Goal: Information Seeking & Learning: Check status

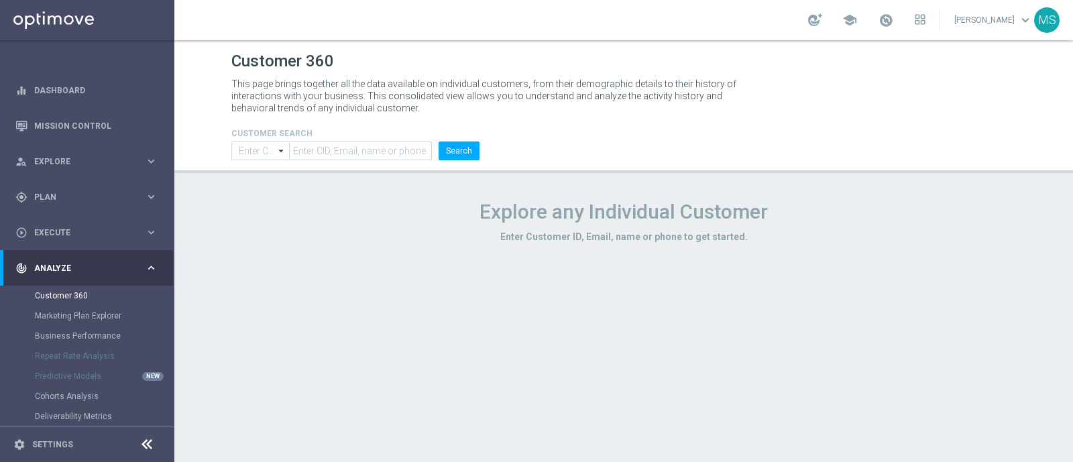
type input "Contains"
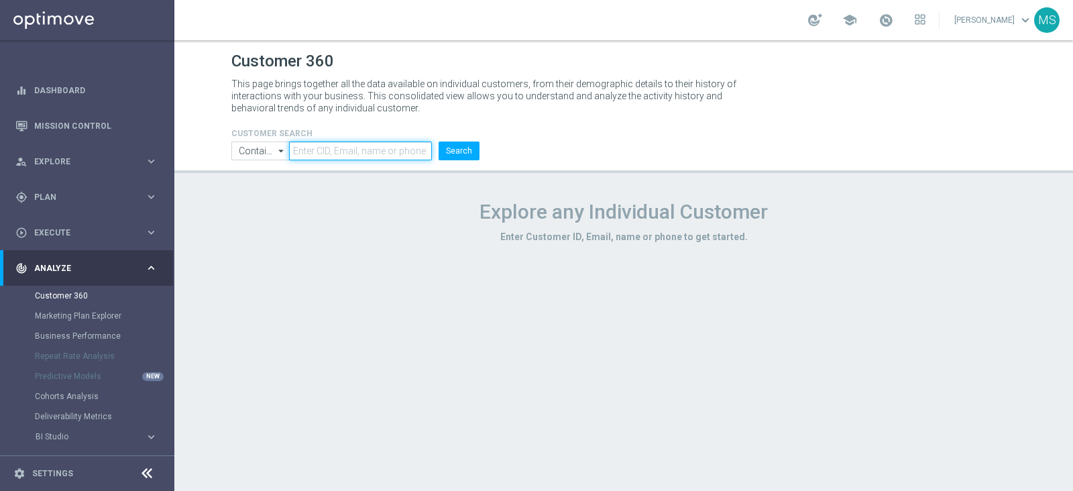
click at [318, 158] on input "text" at bounding box center [360, 151] width 143 height 19
paste input "1400720"
type input "1400720"
click at [254, 152] on input "Contains" at bounding box center [260, 151] width 58 height 19
click at [282, 197] on div "Equals" at bounding box center [260, 191] width 58 height 20
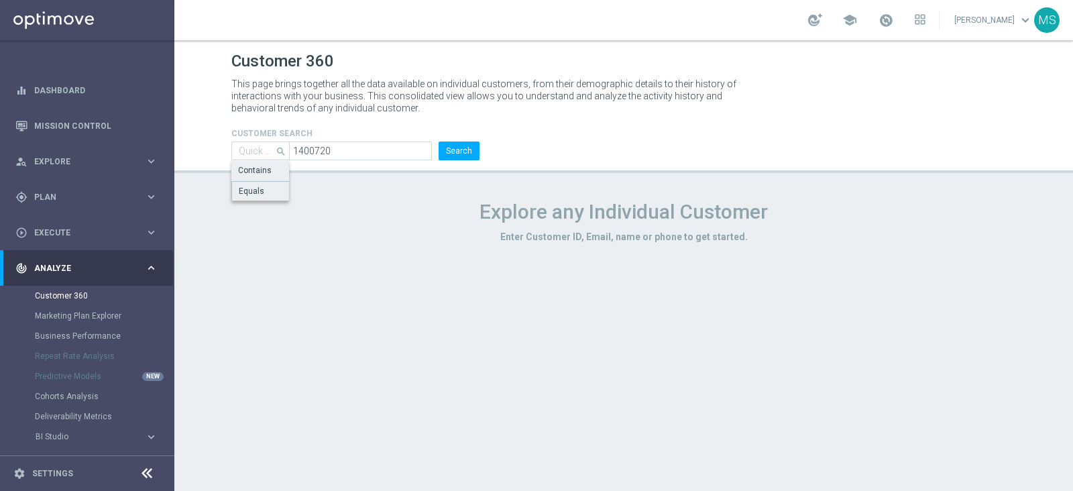
type input "Equals"
click at [456, 160] on button "Search" at bounding box center [459, 151] width 41 height 19
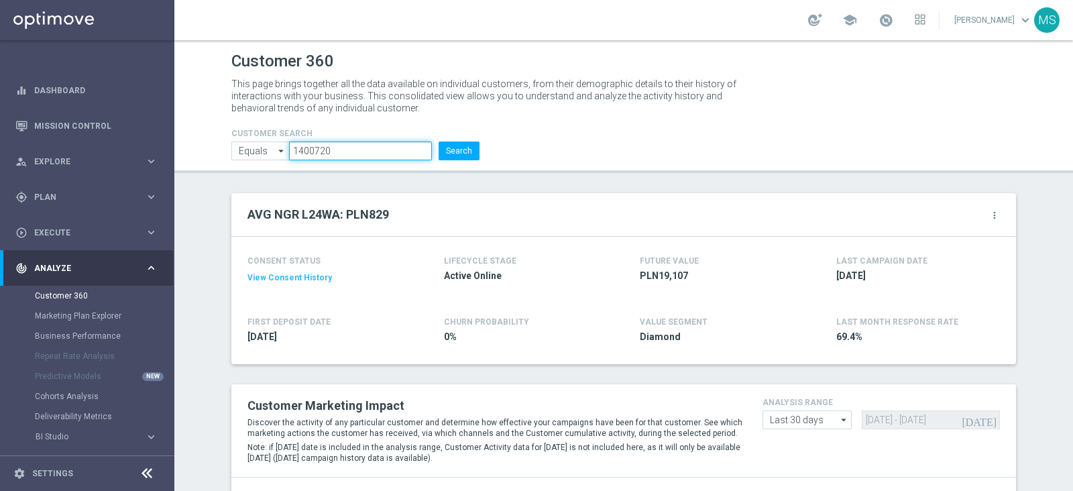
click at [392, 148] on input "1400720" at bounding box center [360, 151] width 143 height 19
click at [470, 152] on button "Search" at bounding box center [459, 151] width 41 height 19
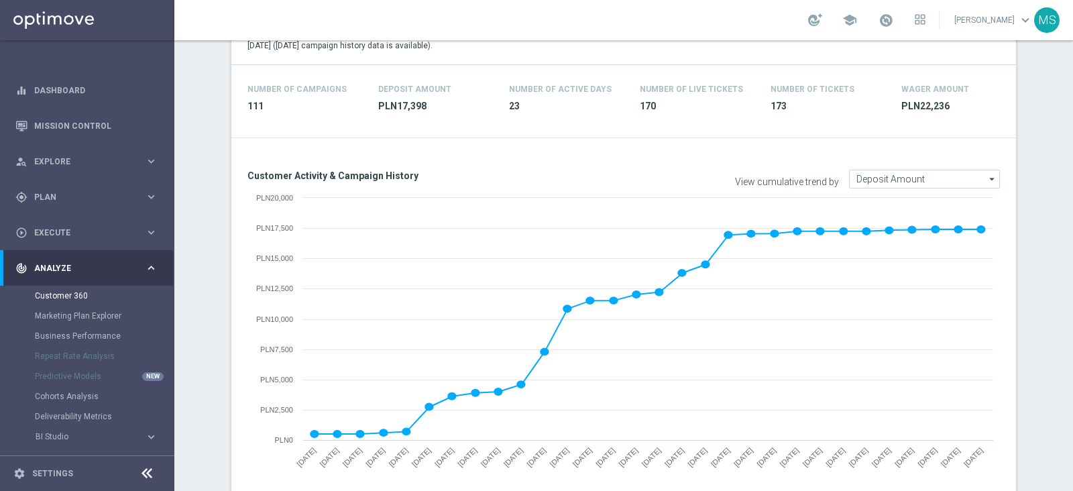
scroll to position [419, 0]
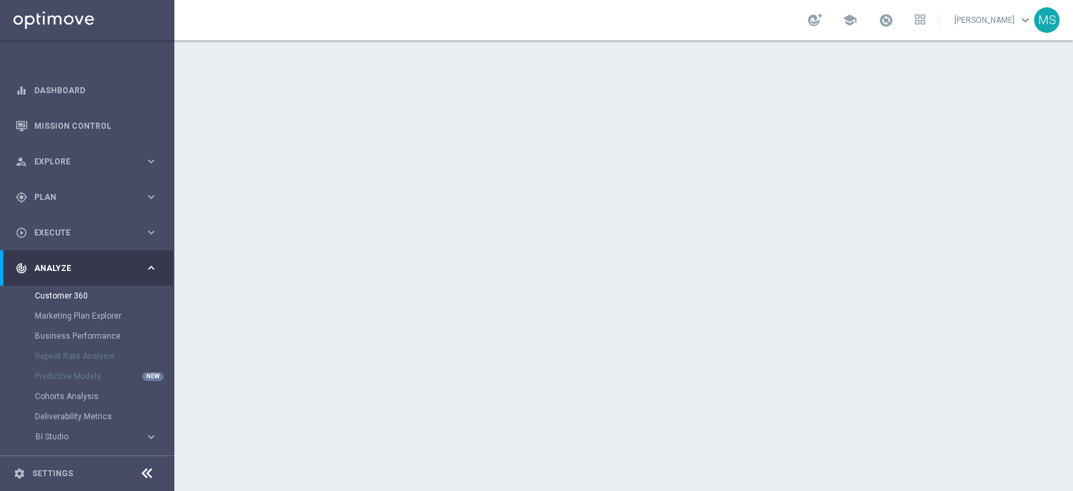
click at [496, 184] on div at bounding box center [623, 265] width 899 height 451
click at [68, 284] on div "track_changes Analyze keyboard_arrow_right" at bounding box center [86, 268] width 173 height 36
click at [72, 289] on div "Customer 360" at bounding box center [104, 296] width 138 height 20
click at [61, 266] on span "Analyze" at bounding box center [89, 268] width 111 height 8
click at [61, 297] on link "Customer 360" at bounding box center [87, 295] width 105 height 11
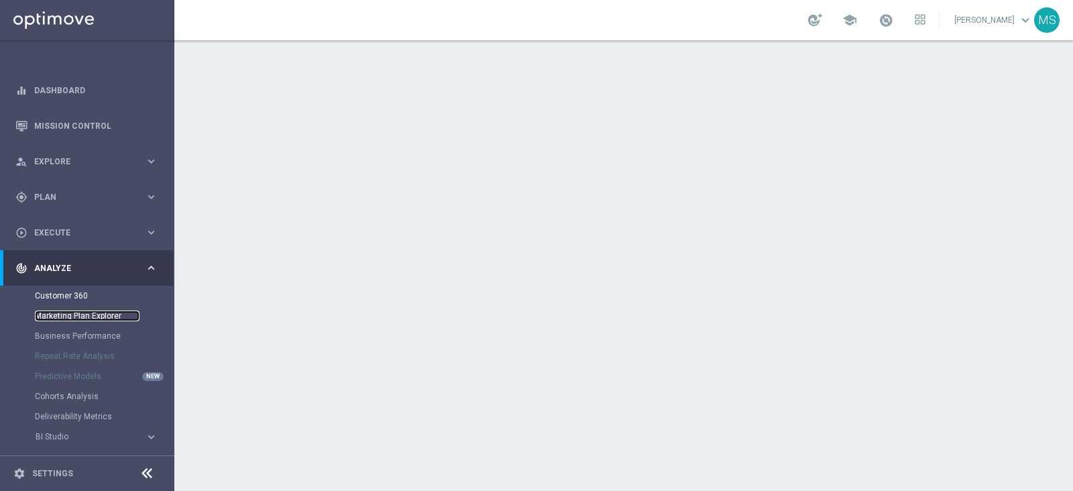
click at [64, 315] on link "Marketing Plan Explorer" at bounding box center [87, 316] width 105 height 11
click at [63, 290] on link "Customer 360" at bounding box center [87, 295] width 105 height 11
click at [80, 127] on link "Mission Control" at bounding box center [95, 126] width 123 height 36
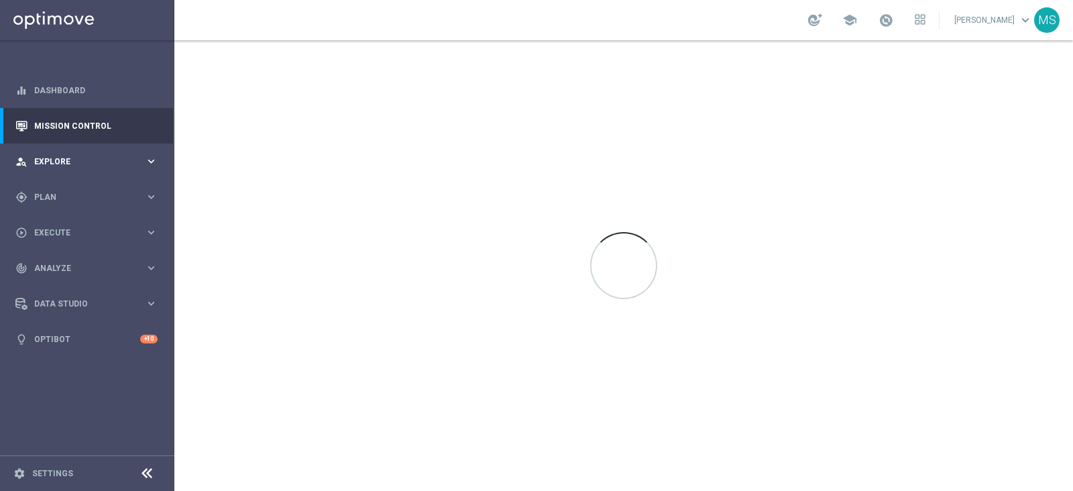
click at [64, 156] on div "person_search Explore" at bounding box center [79, 162] width 129 height 12
click at [82, 366] on div "gps_fixed Plan keyboard_arrow_right" at bounding box center [86, 358] width 173 height 36
click at [68, 312] on span "Execute" at bounding box center [89, 313] width 111 height 8
click at [70, 313] on div "track_changes Analyze" at bounding box center [79, 309] width 129 height 12
click at [62, 305] on div "Customer 360" at bounding box center [104, 296] width 138 height 20
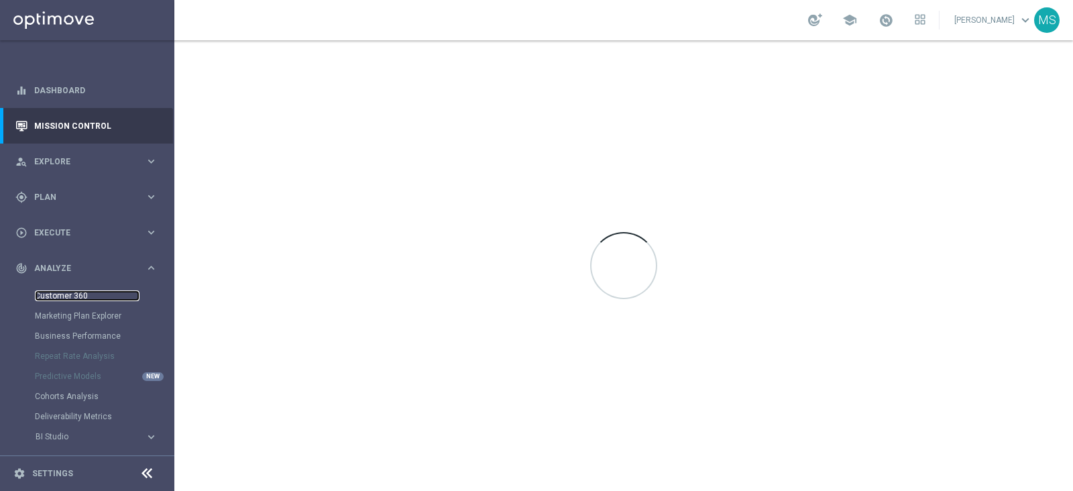
click at [58, 297] on link "Customer 360" at bounding box center [87, 295] width 105 height 11
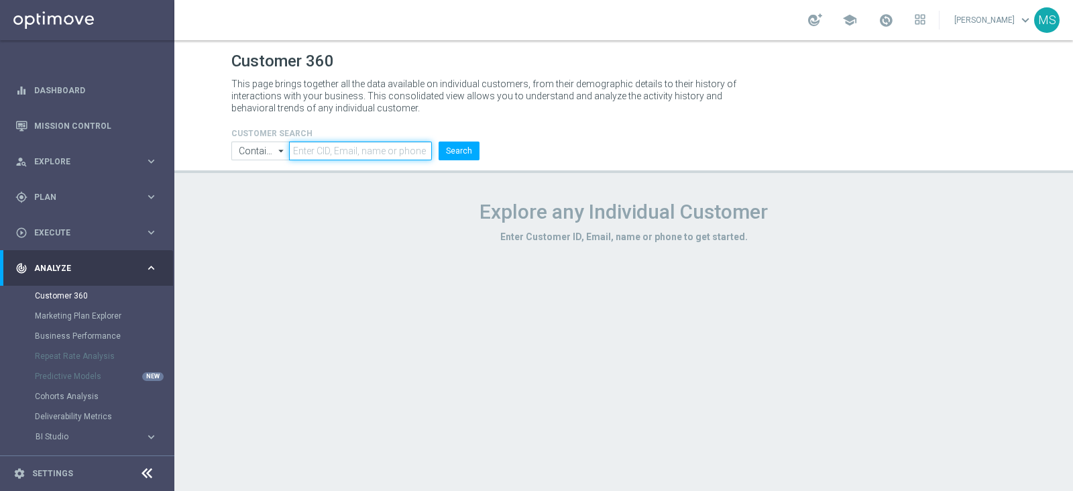
click at [309, 154] on input "text" at bounding box center [360, 151] width 143 height 19
paste input "1400720"
type input "1400720"
click at [260, 152] on input "Contains" at bounding box center [260, 151] width 58 height 19
click at [255, 190] on div "Equals" at bounding box center [250, 190] width 25 height 12
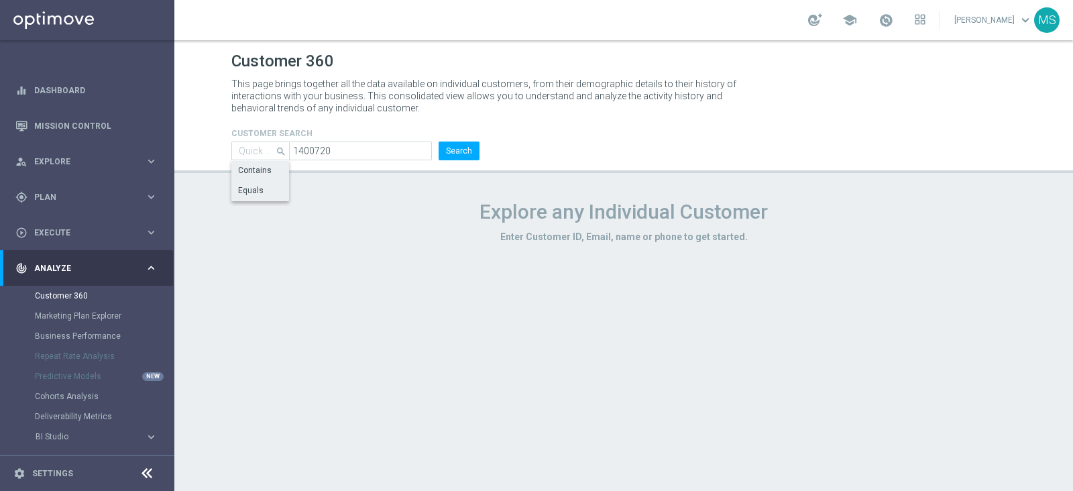
type input "Equals"
click at [483, 137] on div "CUSTOMER SEARCH Equals Equals arrow_drop_down Show Selected 0 of NaN Contains" at bounding box center [355, 138] width 268 height 43
click at [463, 149] on button "Search" at bounding box center [459, 151] width 41 height 19
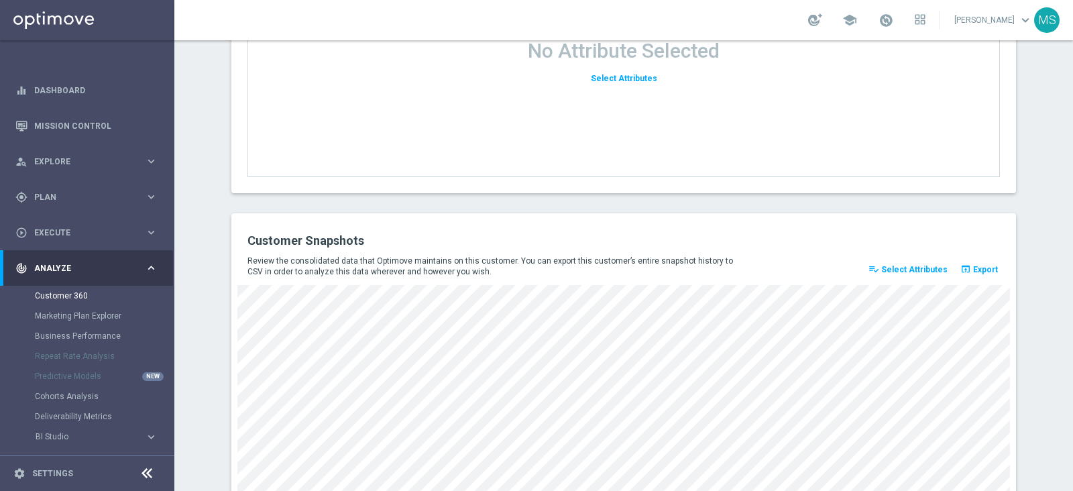
scroll to position [1835, 0]
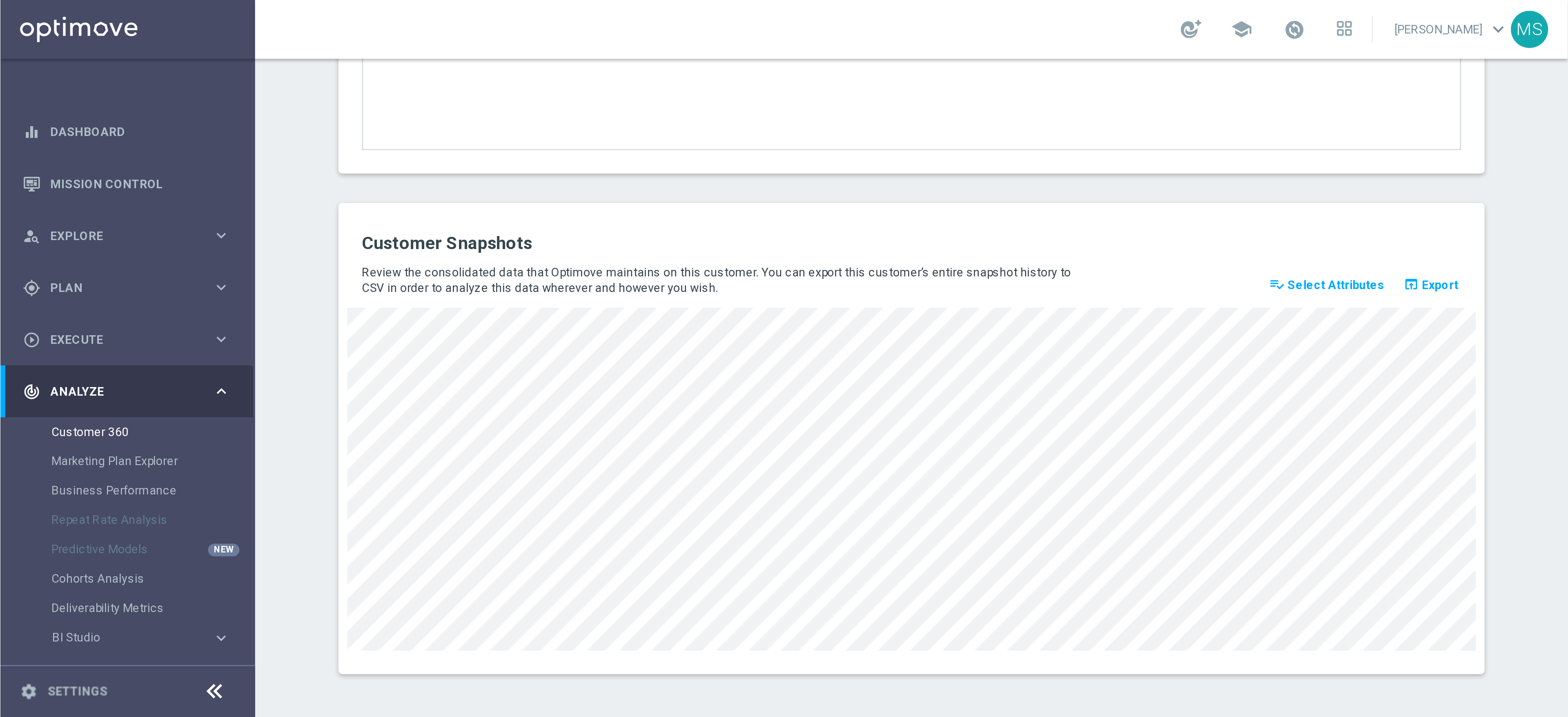
scroll to position [0, 0]
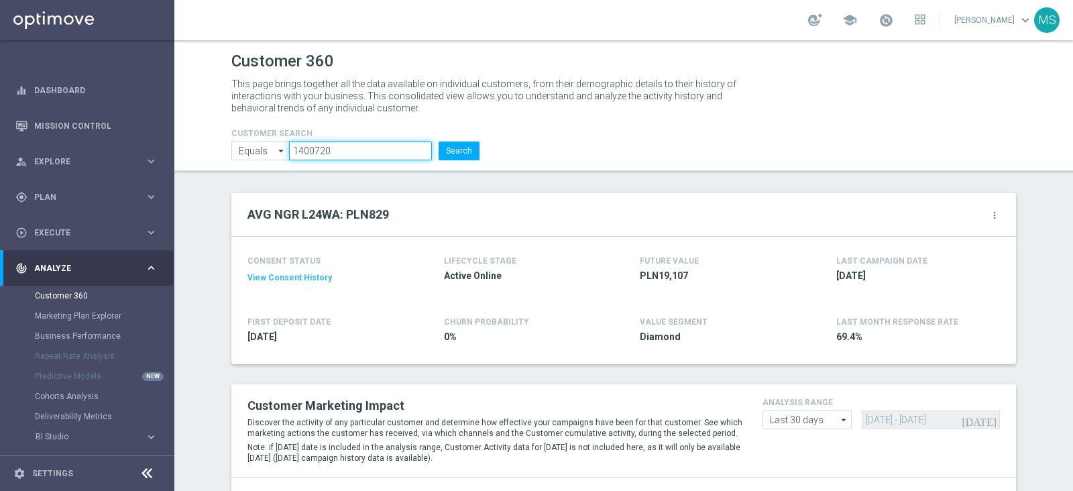
paste input "202571"
type input "1202571"
click at [464, 151] on button "Search" at bounding box center [459, 151] width 41 height 19
click at [472, 157] on button "Search" at bounding box center [459, 151] width 41 height 19
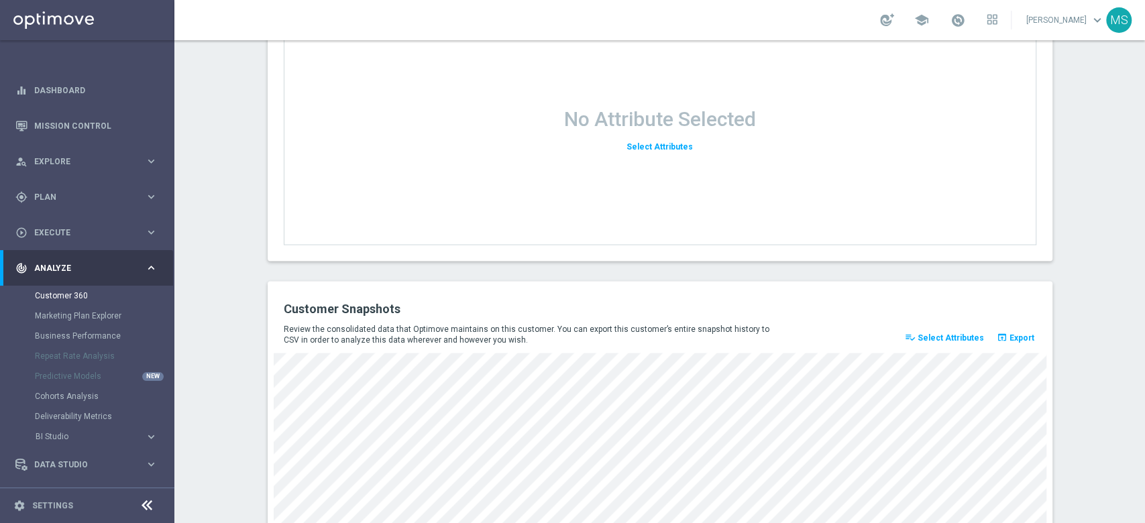
scroll to position [1805, 0]
